Goal: Information Seeking & Learning: Find contact information

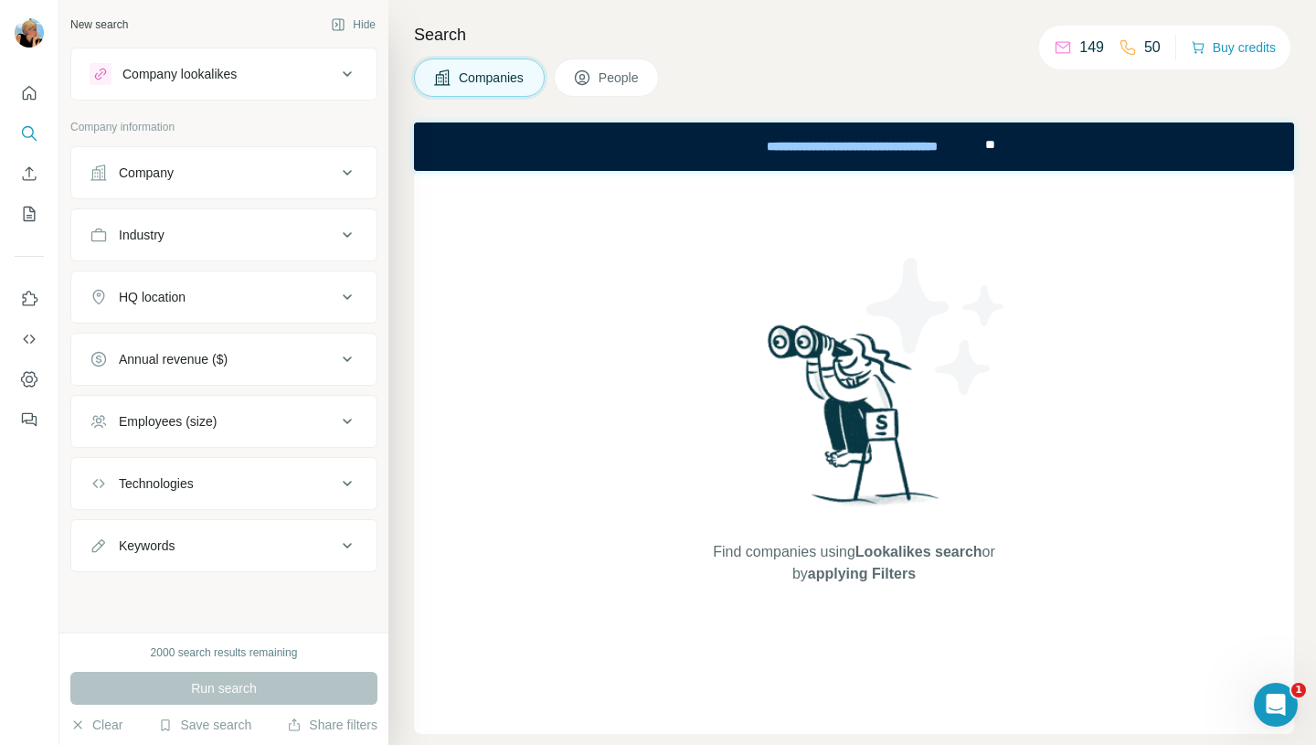
click at [257, 181] on div "Company" at bounding box center [213, 173] width 247 height 18
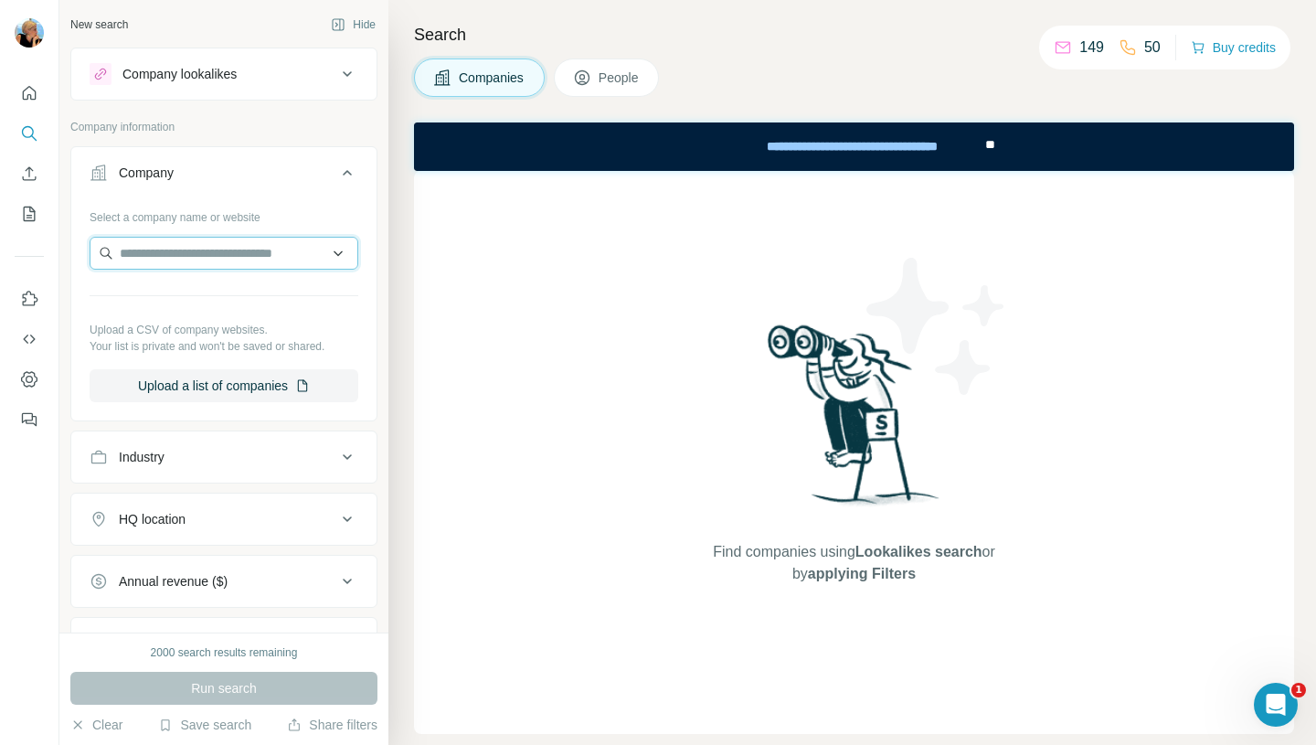
click at [218, 260] on input "text" at bounding box center [224, 253] width 269 height 33
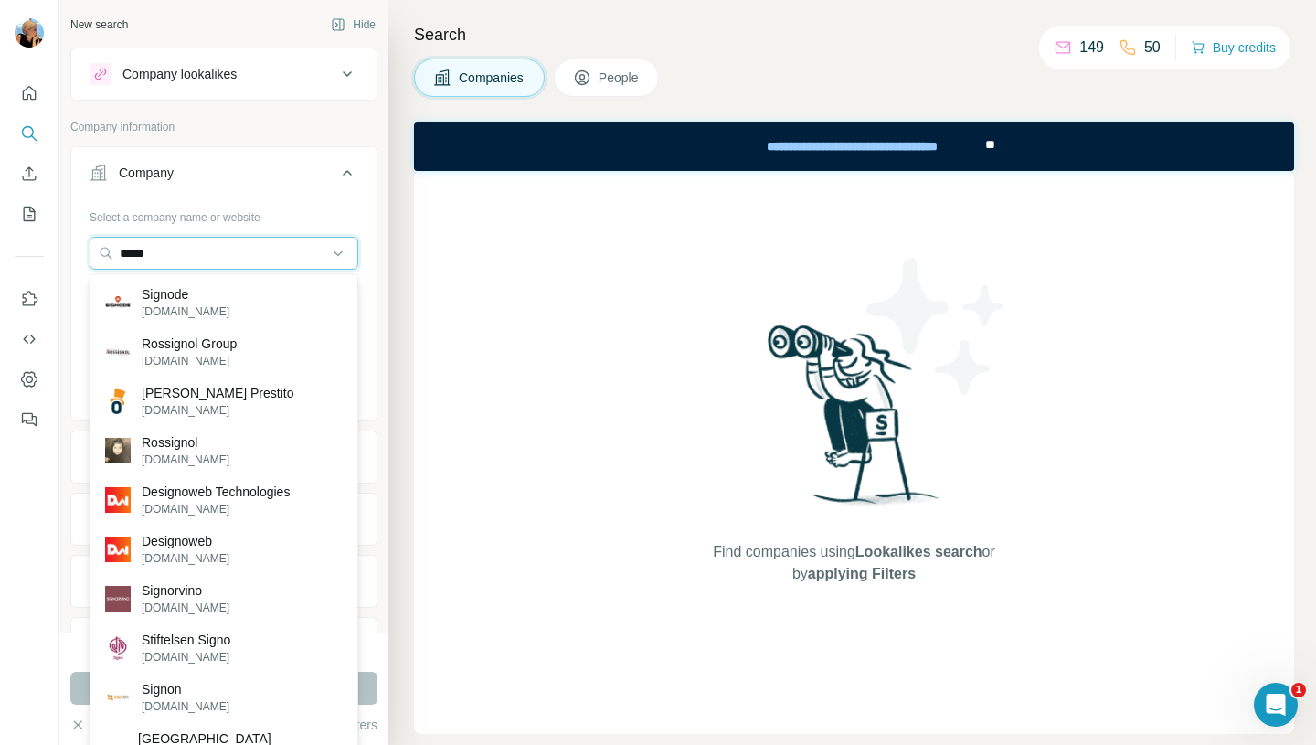
drag, startPoint x: 175, startPoint y: 256, endPoint x: 31, endPoint y: 256, distance: 143.5
click at [31, 256] on div "New search Hide Company lookalikes Company information Company Select a company…" at bounding box center [658, 372] width 1316 height 745
paste input "**********"
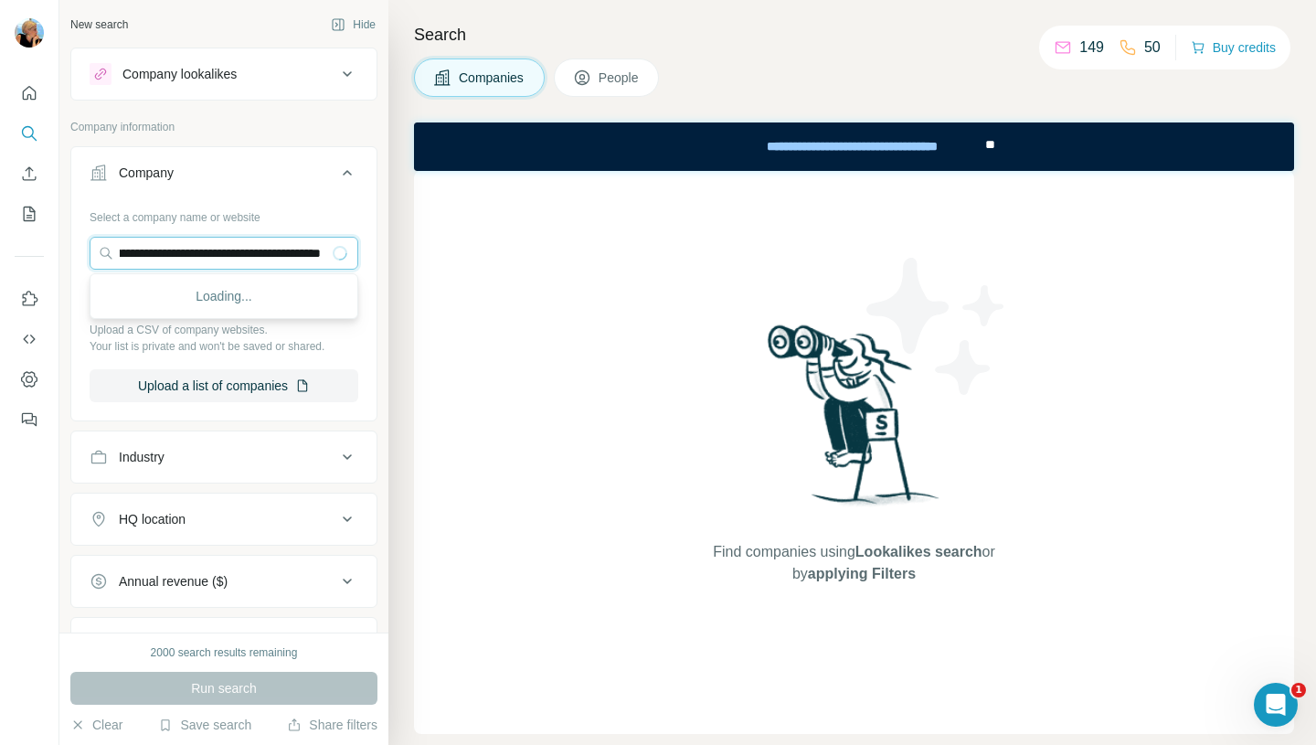
type input "**********"
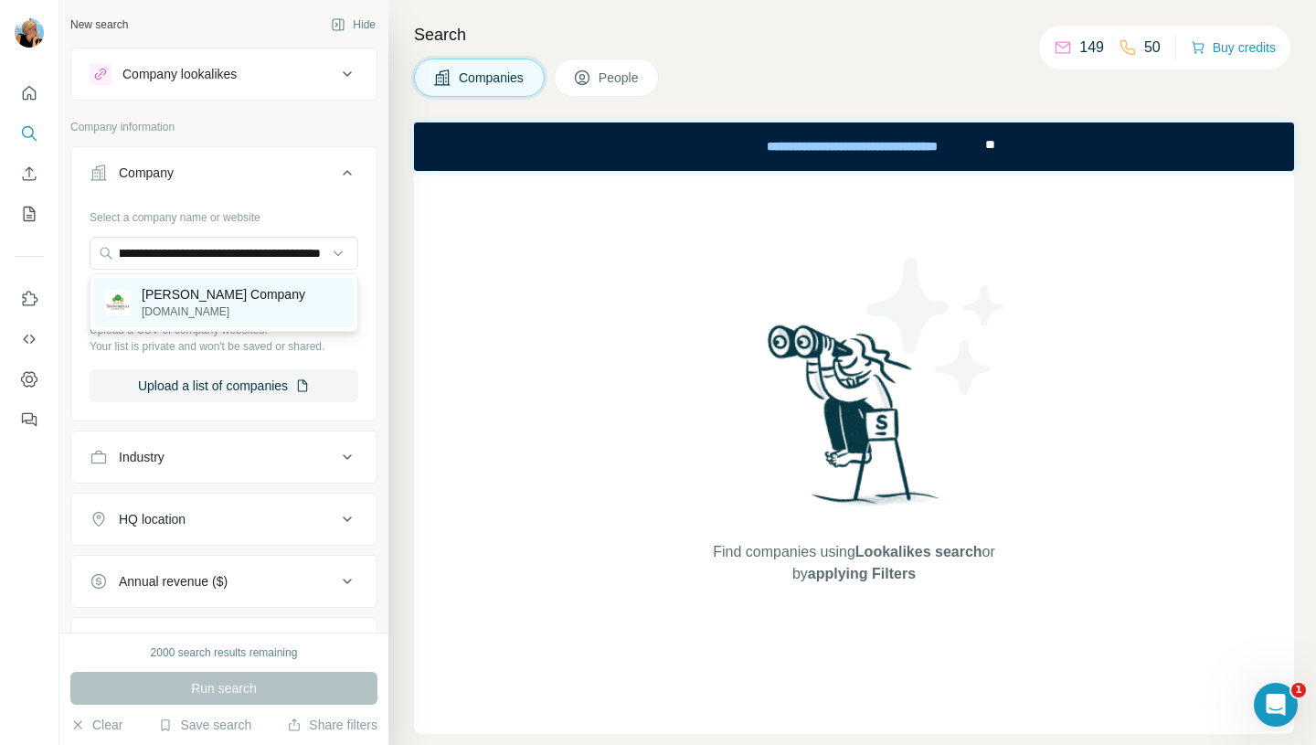
click at [254, 302] on p "[PERSON_NAME] Company" at bounding box center [224, 294] width 164 height 18
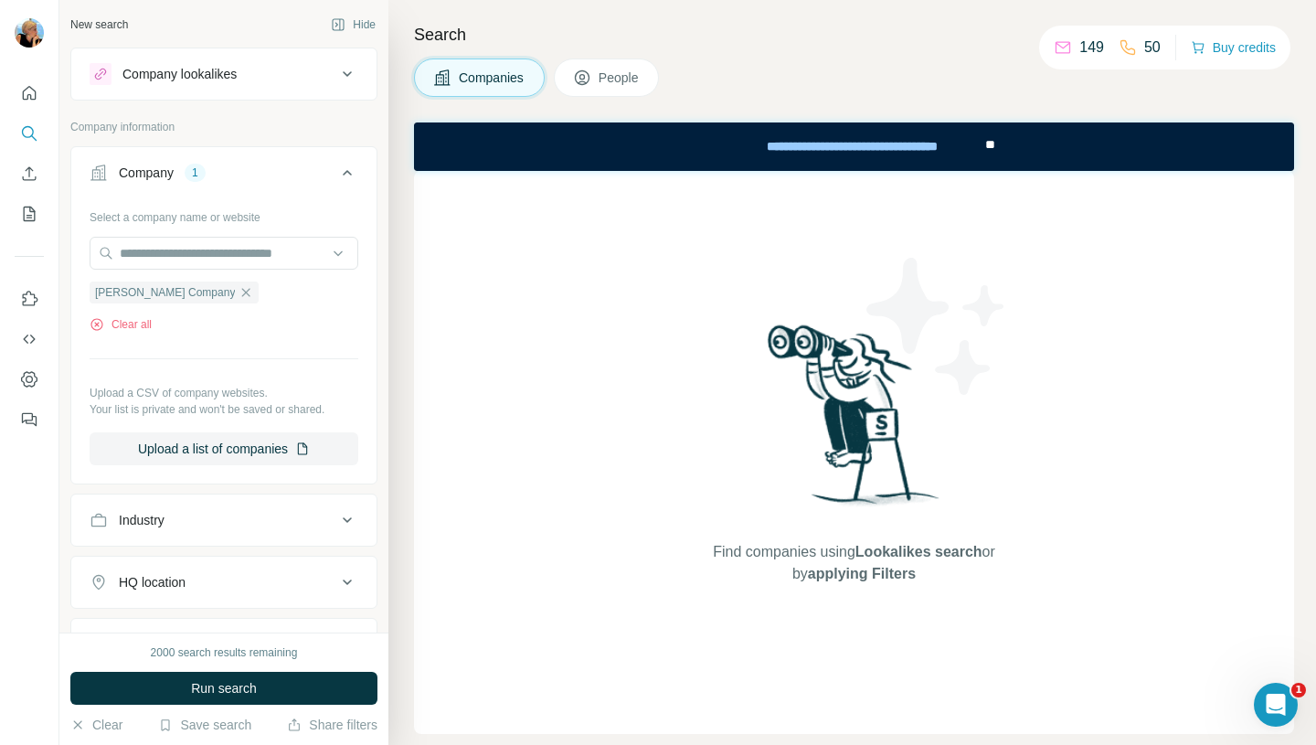
scroll to position [0, 0]
click at [196, 688] on span "Run search" at bounding box center [224, 688] width 66 height 18
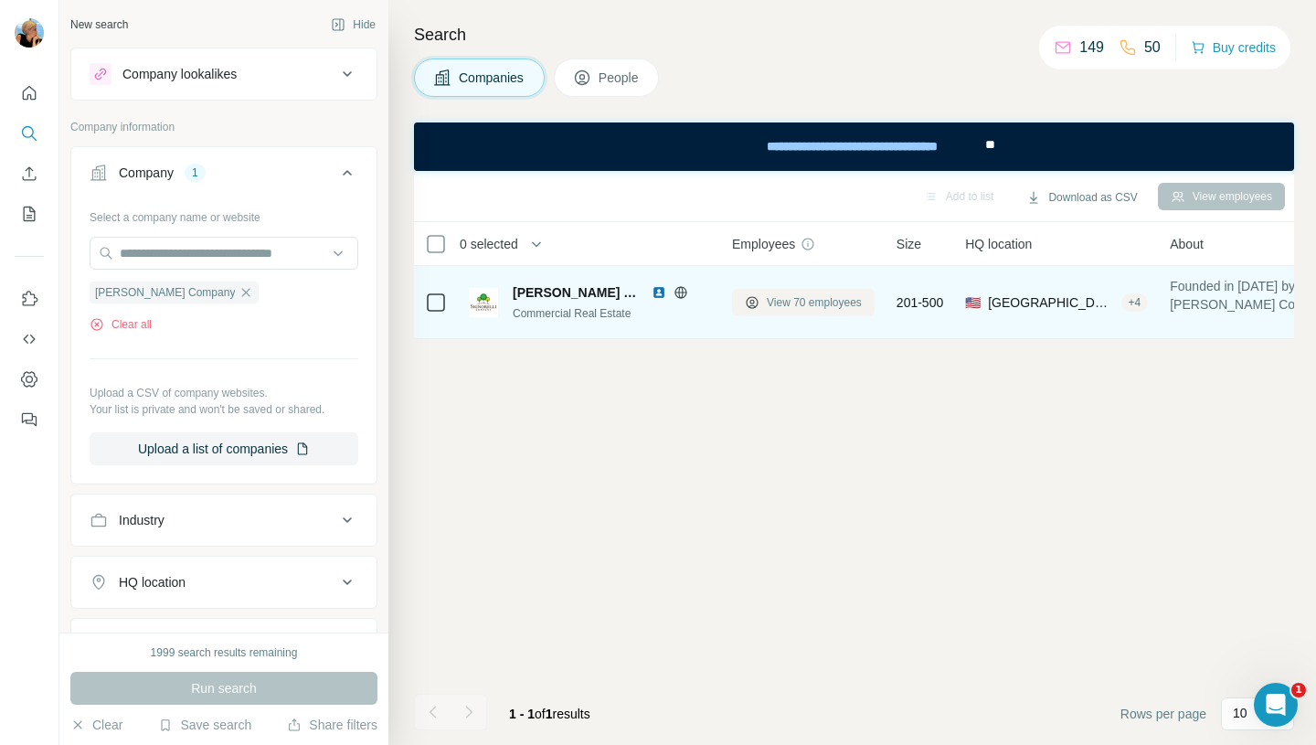
click at [772, 307] on span "View 70 employees" at bounding box center [814, 302] width 95 height 16
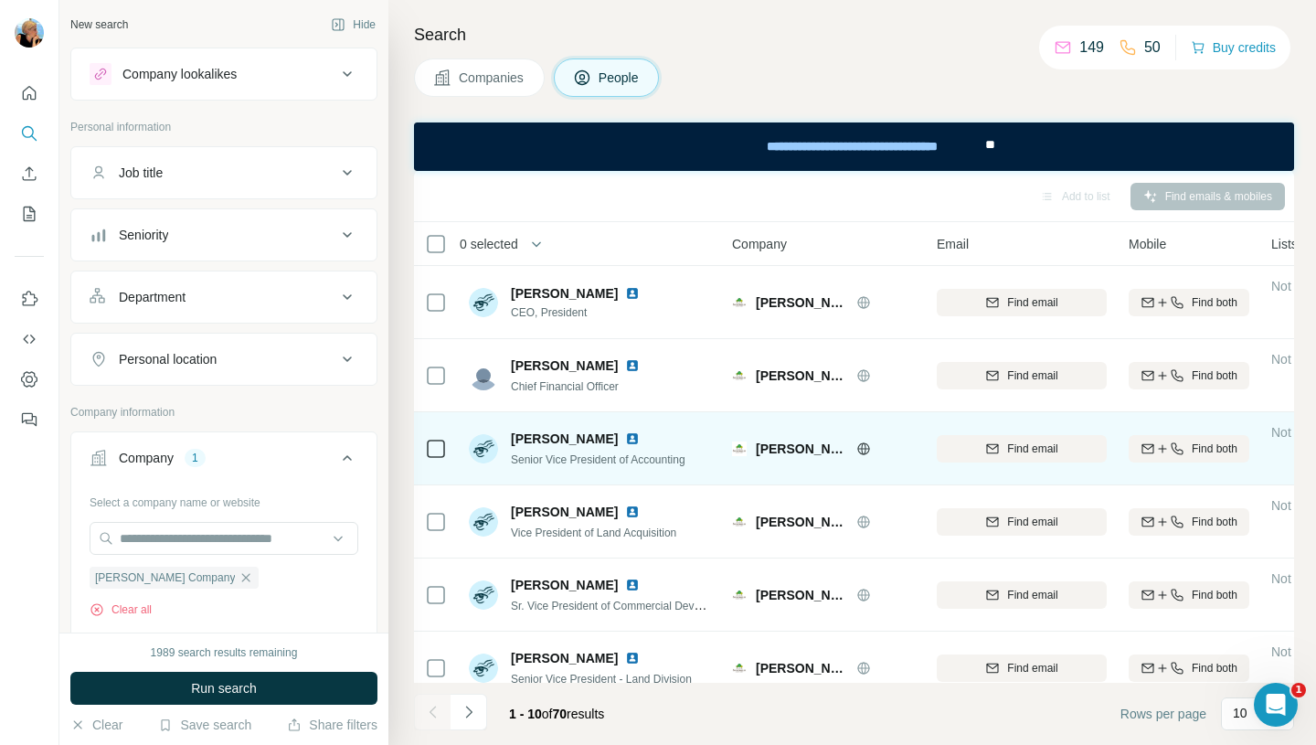
scroll to position [0, 206]
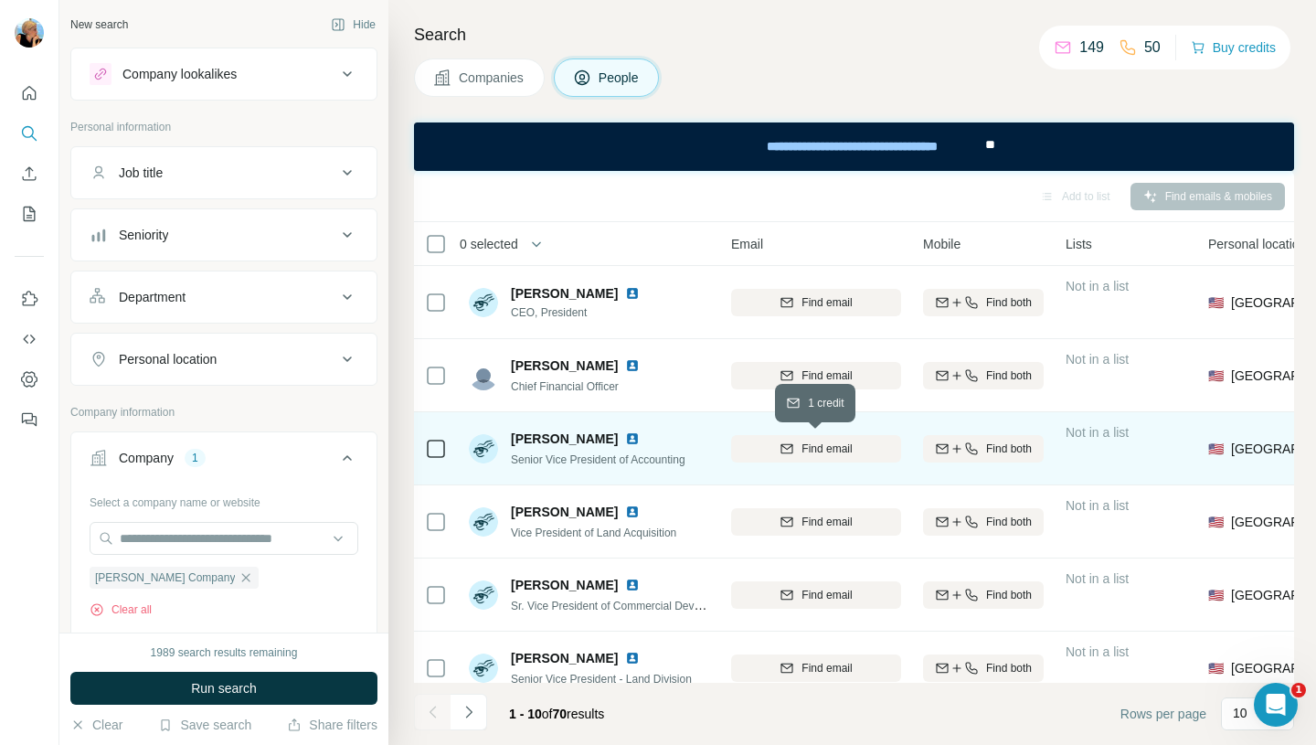
click at [802, 451] on span "Find email" at bounding box center [827, 449] width 50 height 16
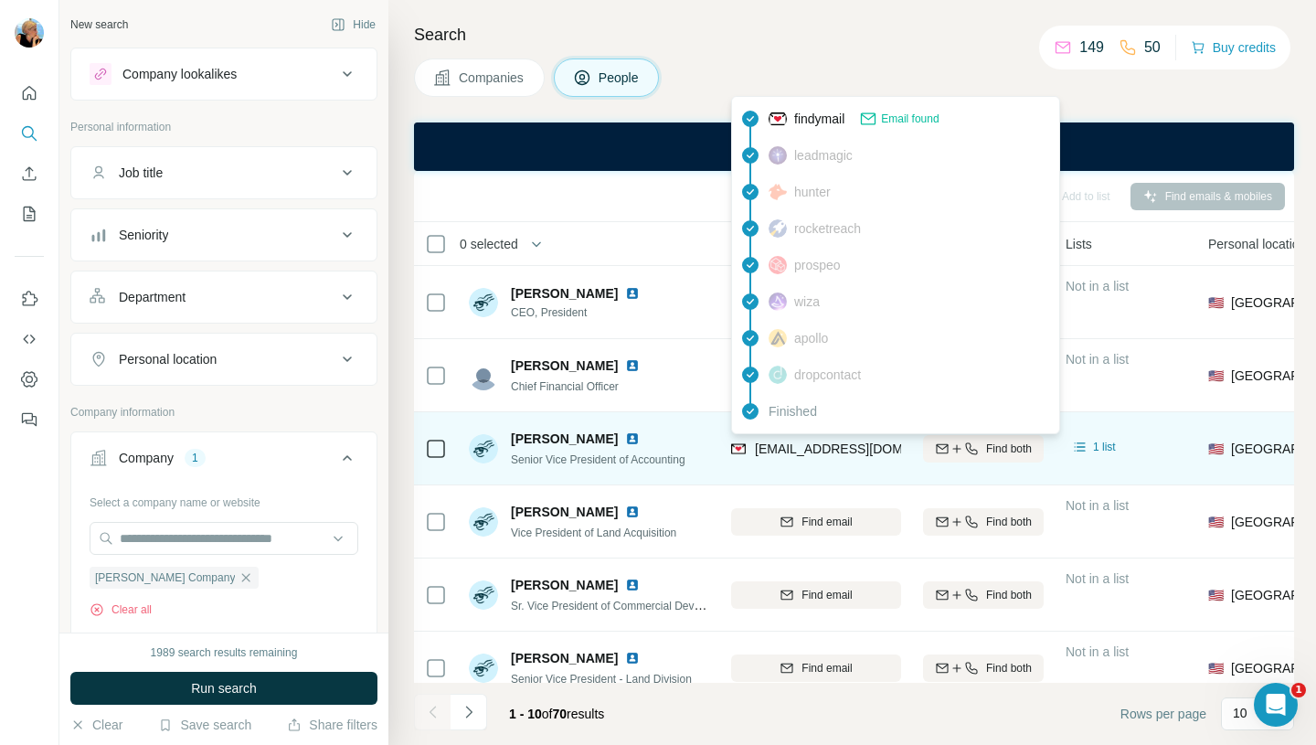
click at [800, 451] on span "[EMAIL_ADDRESS][DOMAIN_NAME]" at bounding box center [863, 449] width 217 height 15
click at [899, 120] on span "Email found" at bounding box center [910, 119] width 58 height 16
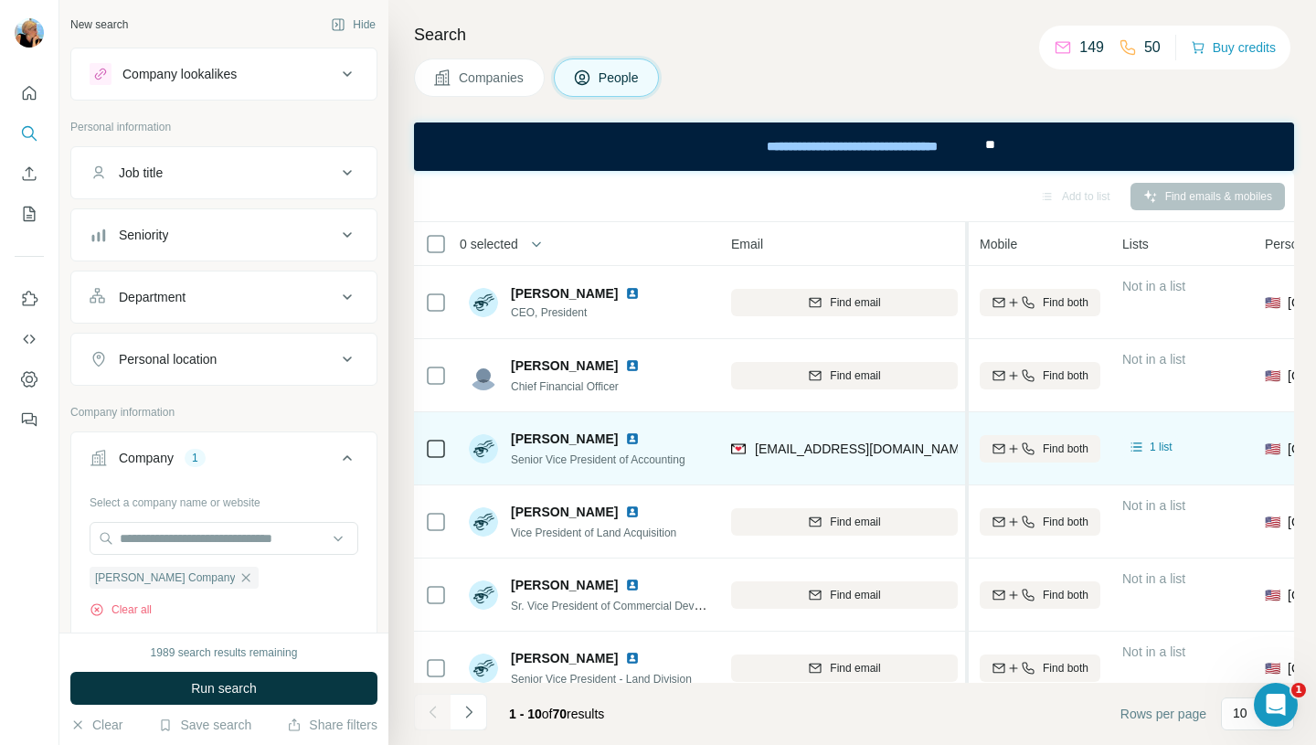
drag, startPoint x: 907, startPoint y: 457, endPoint x: 969, endPoint y: 457, distance: 62.2
click at [969, 457] on table "0 selected People Company Email Mobile Lists Personal location Seniority Depart…" at bounding box center [1047, 609] width 1678 height 775
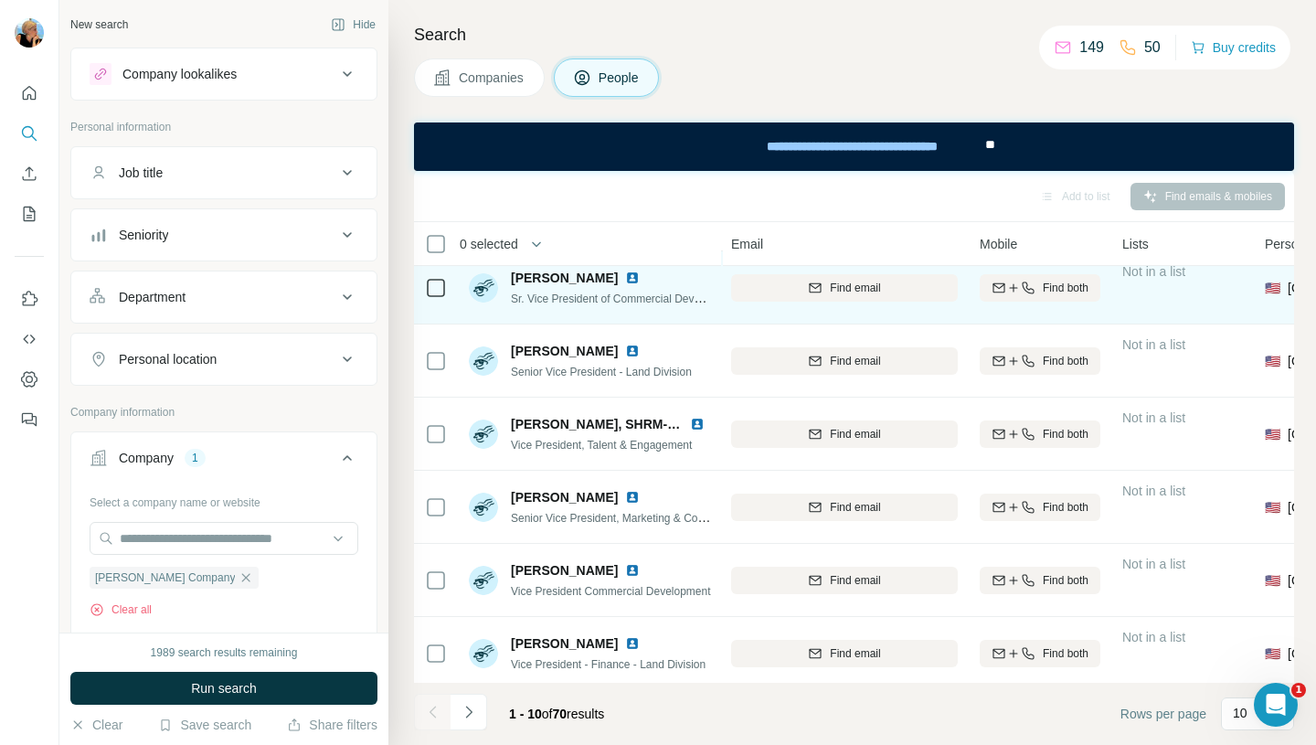
scroll to position [321, 206]
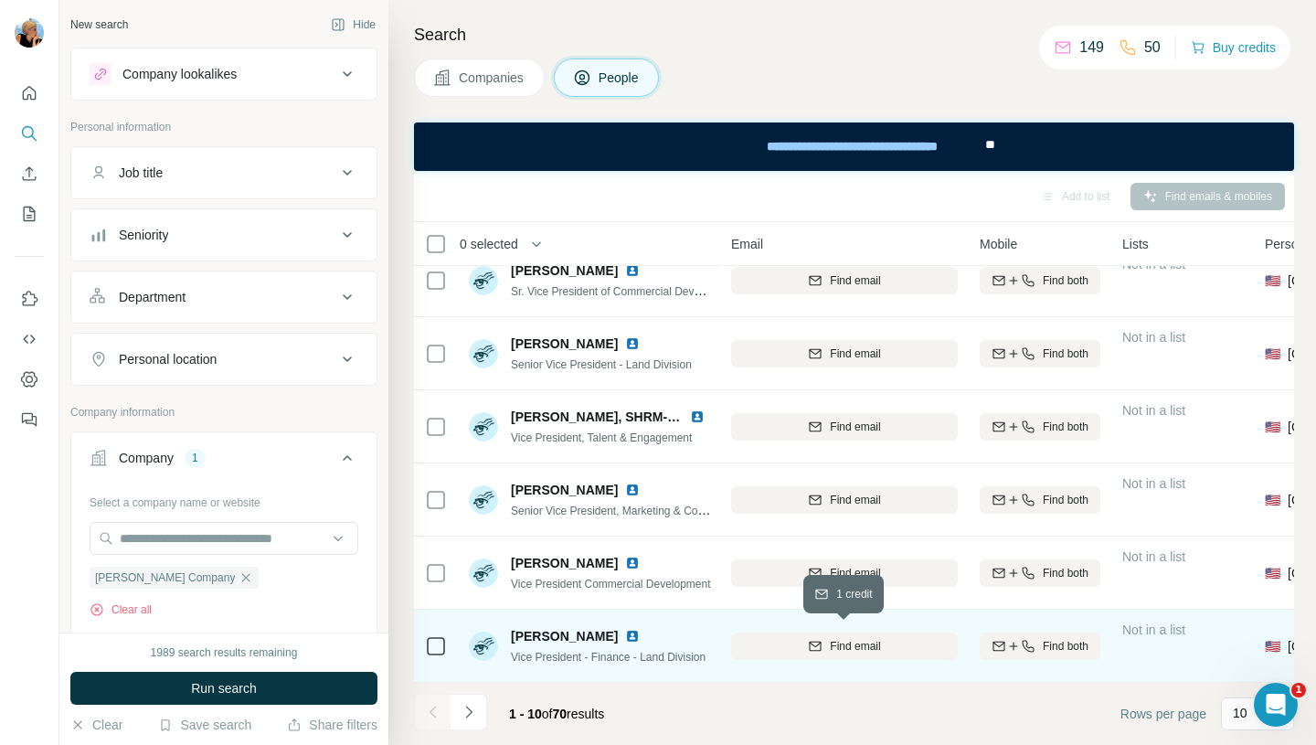
click at [878, 633] on button "Find email" at bounding box center [844, 646] width 227 height 27
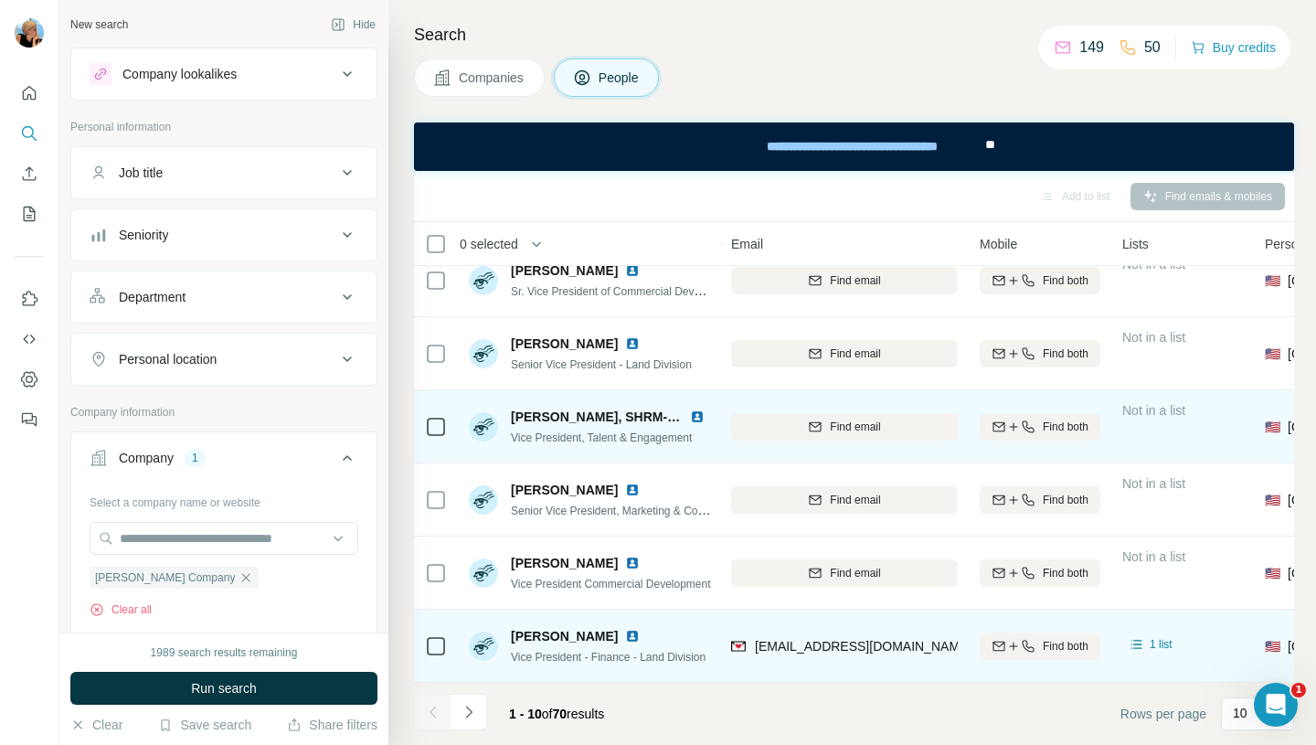
scroll to position [91, 206]
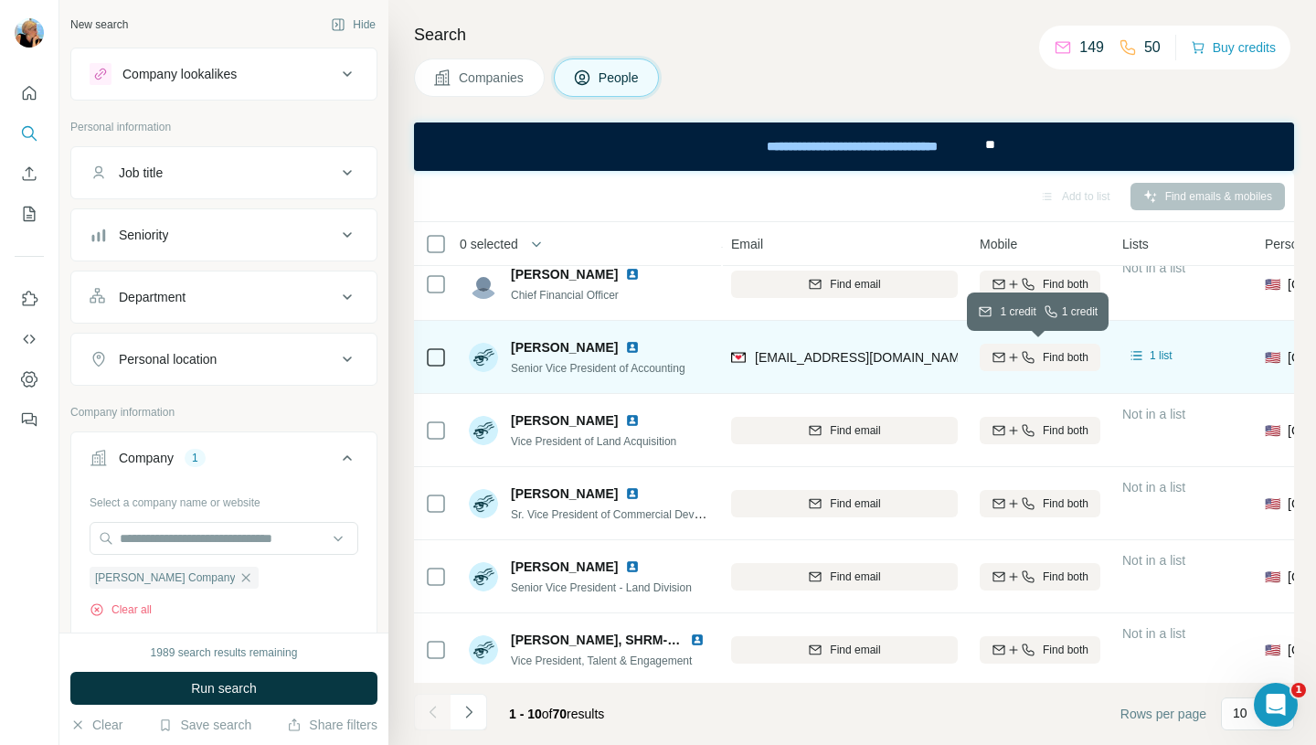
click at [1047, 361] on span "Find both" at bounding box center [1066, 357] width 46 height 16
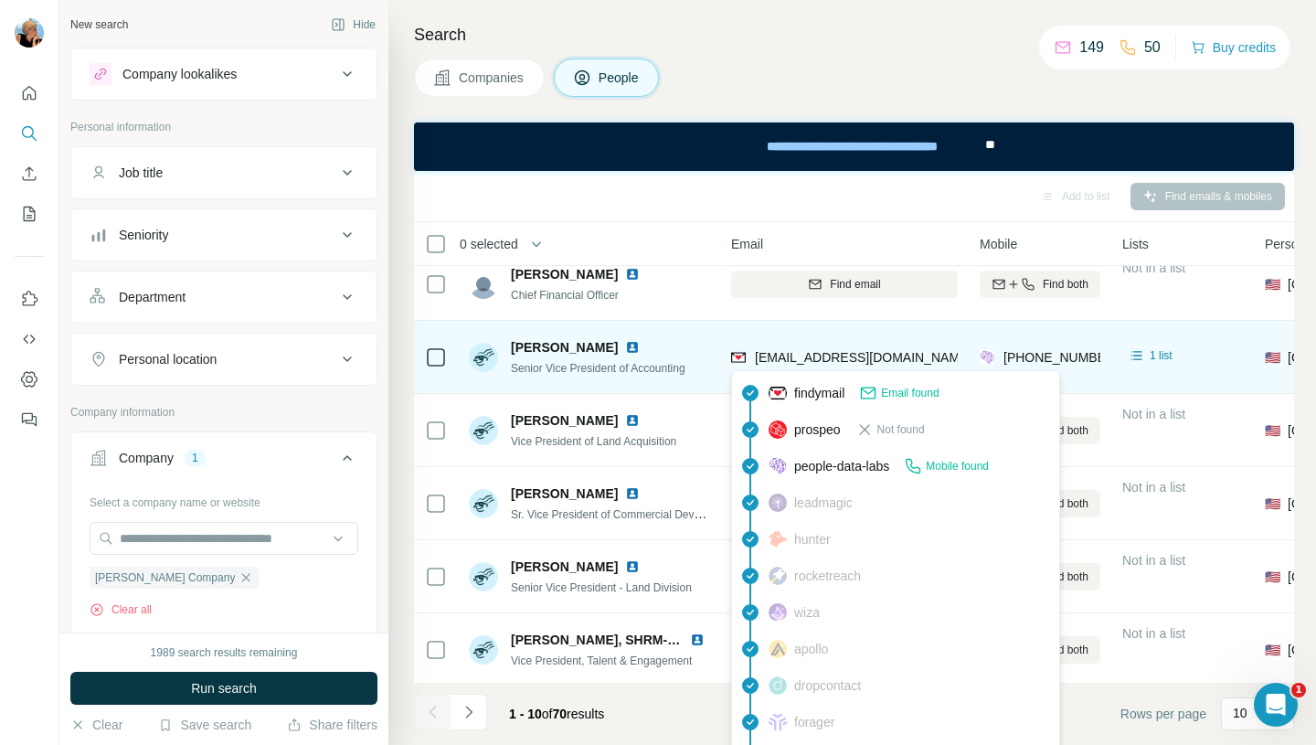
click at [796, 355] on span "[EMAIL_ADDRESS][DOMAIN_NAME]" at bounding box center [863, 357] width 217 height 15
drag, startPoint x: 759, startPoint y: 358, endPoint x: 937, endPoint y: 361, distance: 178.3
click at [937, 361] on span "[EMAIL_ADDRESS][DOMAIN_NAME]" at bounding box center [863, 357] width 217 height 15
drag, startPoint x: 755, startPoint y: 357, endPoint x: 942, endPoint y: 357, distance: 187.4
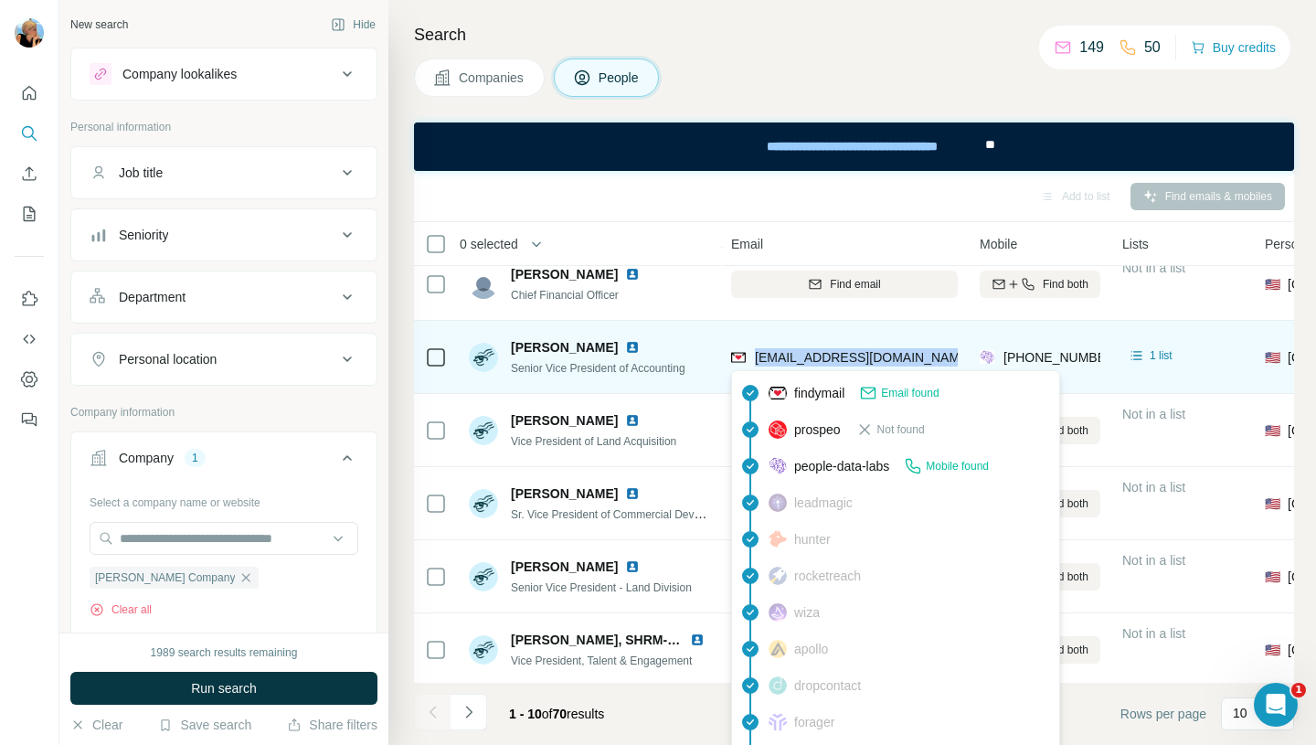
click at [942, 357] on div "[EMAIL_ADDRESS][DOMAIN_NAME]" at bounding box center [844, 357] width 227 height 50
copy span "[EMAIL_ADDRESS][DOMAIN_NAME]"
